Goal: Information Seeking & Learning: Learn about a topic

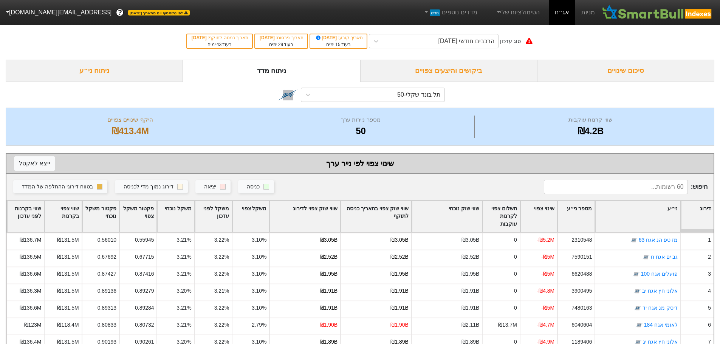
click at [474, 67] on div "ביקושים והיצעים צפויים" at bounding box center [448, 71] width 177 height 22
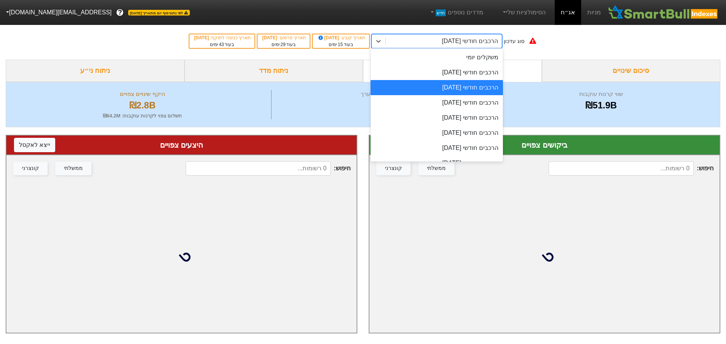
click at [489, 41] on div "הרכבים חודשי [DATE]" at bounding box center [470, 41] width 56 height 9
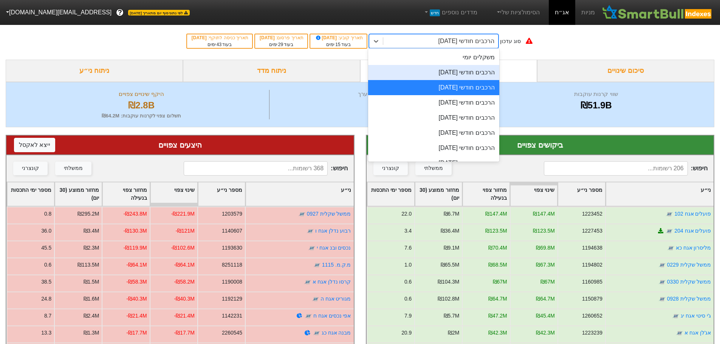
click at [485, 72] on div "הרכבים חודשי [DATE]" at bounding box center [433, 72] width 131 height 15
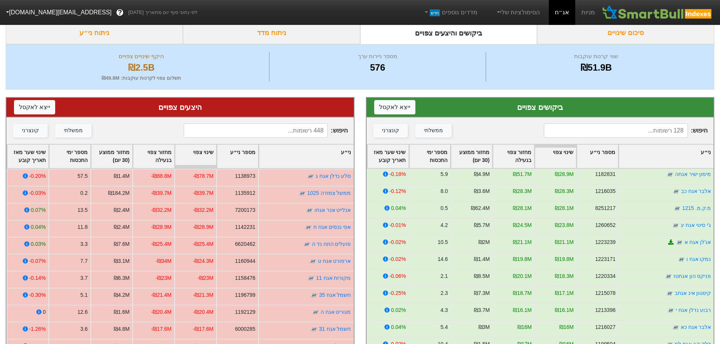
scroll to position [227, 0]
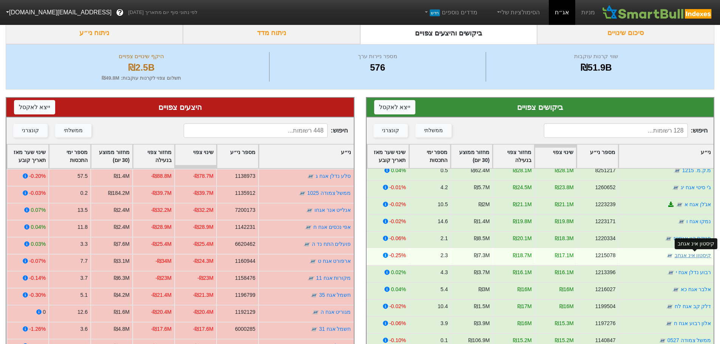
click at [688, 256] on link "קיסטון אינ אגחב" at bounding box center [692, 256] width 37 height 6
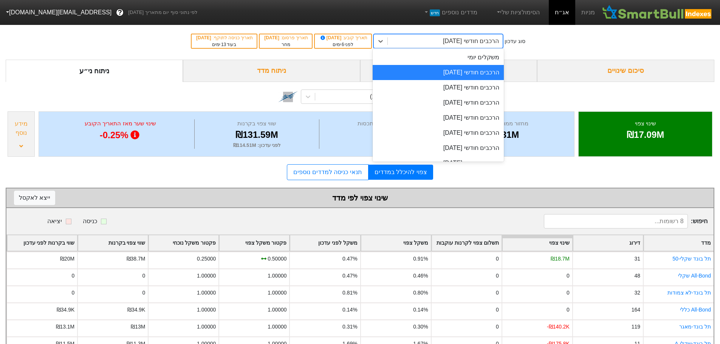
click at [469, 40] on div "הרכבים חודשי [DATE]" at bounding box center [471, 41] width 56 height 9
click at [462, 88] on div "הרכבים חודשי [DATE]" at bounding box center [438, 87] width 131 height 15
